Goal: Task Accomplishment & Management: Manage account settings

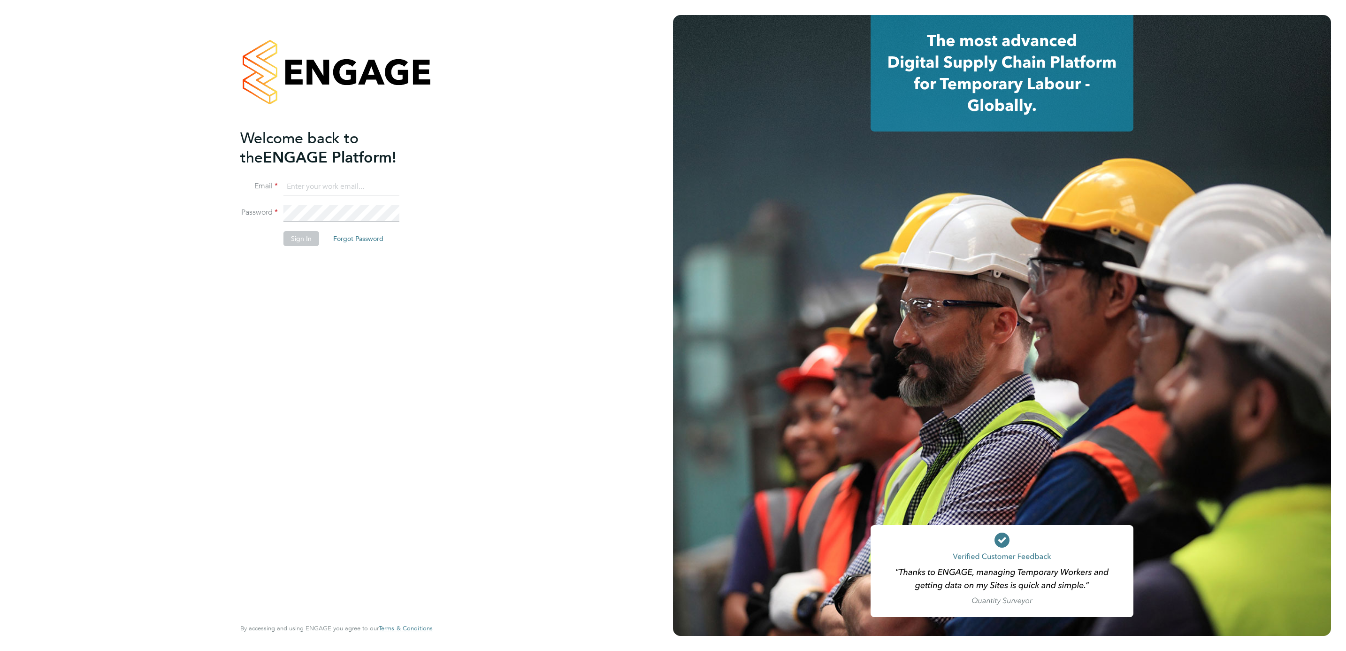
drag, startPoint x: 367, startPoint y: 202, endPoint x: 365, endPoint y: 193, distance: 9.1
click at [367, 202] on li "Email" at bounding box center [331, 191] width 183 height 26
click at [364, 190] on input at bounding box center [341, 186] width 116 height 17
type input "[EMAIL_ADDRESS][PERSON_NAME][DOMAIN_NAME]"
click at [304, 239] on button "Sign In" at bounding box center [301, 238] width 36 height 15
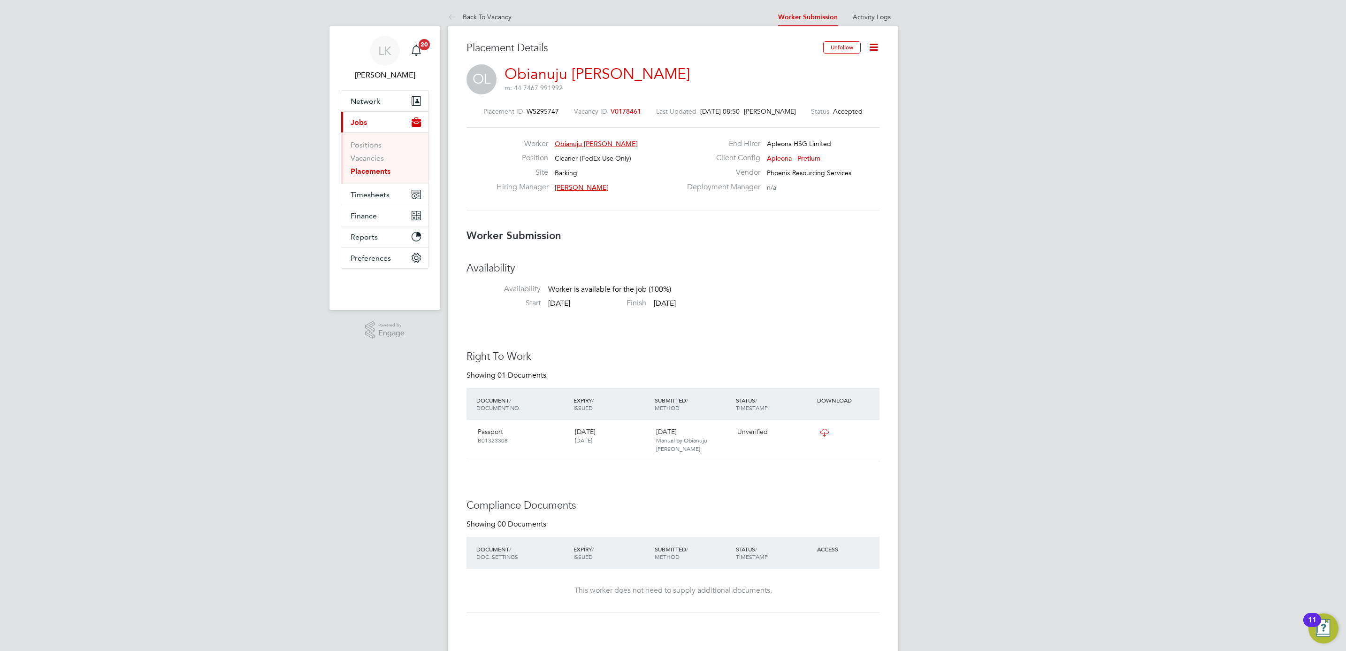
click at [876, 41] on icon at bounding box center [874, 47] width 12 height 12
click at [802, 115] on li "Confirm" at bounding box center [833, 114] width 87 height 13
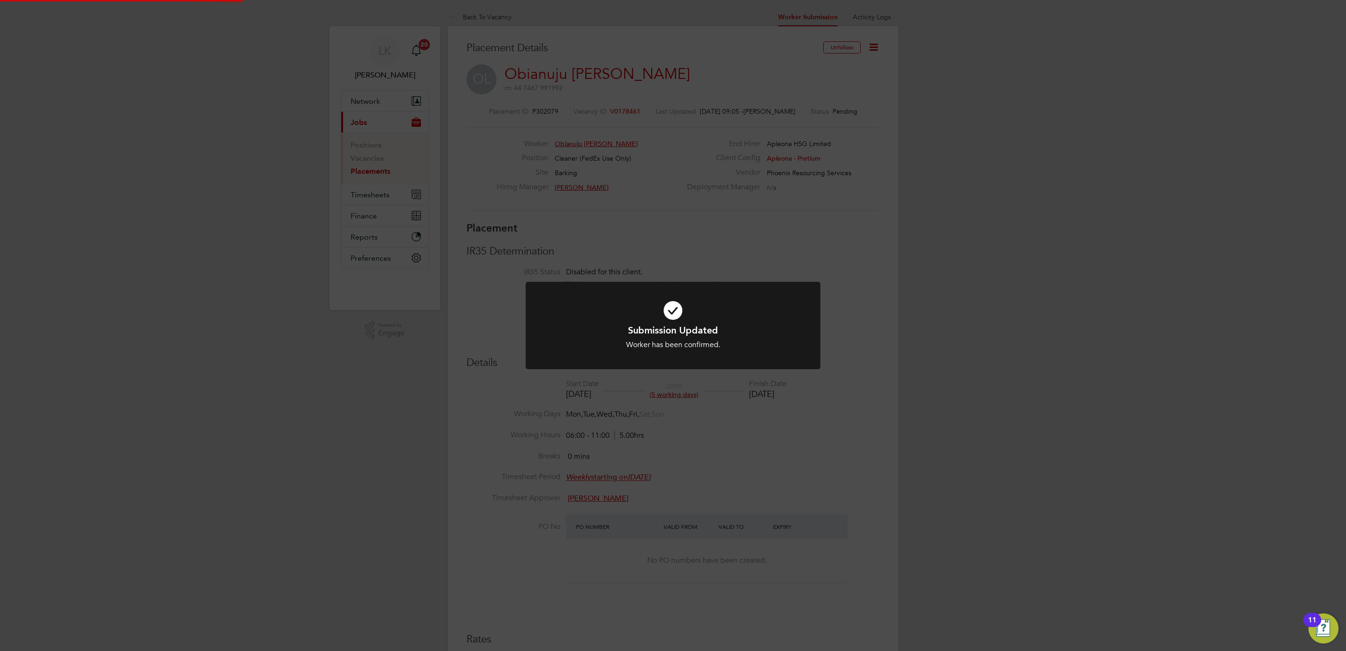
scroll to position [9, 46]
click at [890, 245] on div "Submission Updated Worker has been confirmed. Cancel Okay" at bounding box center [673, 325] width 1346 height 651
